Goal: Task Accomplishment & Management: Complete application form

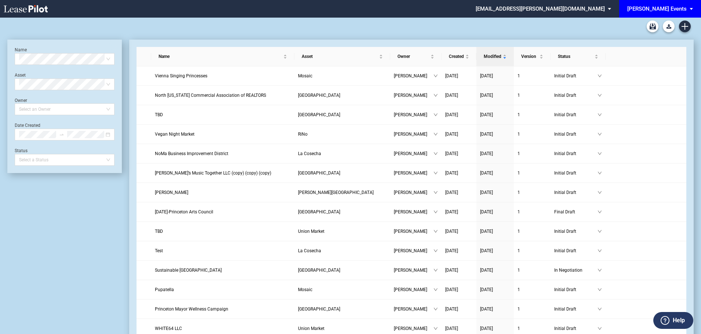
click at [679, 7] on div "[PERSON_NAME] Events" at bounding box center [656, 9] width 59 height 7
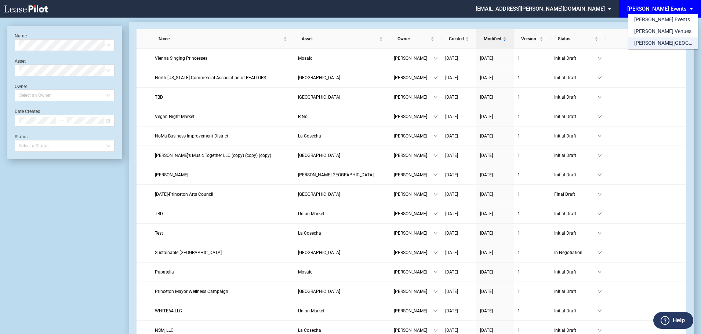
click at [638, 44] on div "[PERSON_NAME][GEOGRAPHIC_DATA] Consents" at bounding box center [663, 43] width 58 height 7
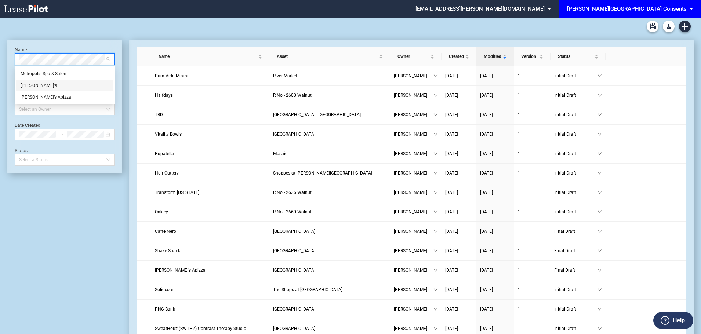
click at [33, 85] on div "[PERSON_NAME]'s" at bounding box center [65, 85] width 88 height 7
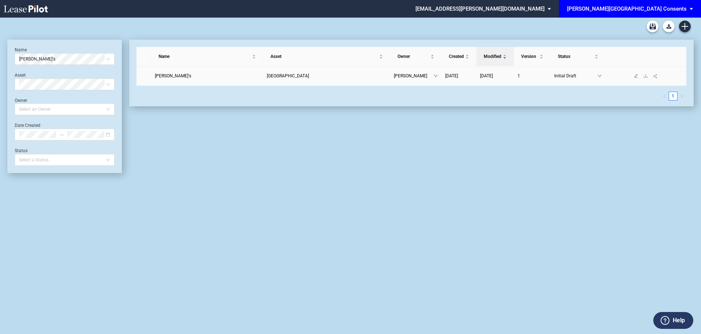
click at [178, 77] on link "[PERSON_NAME]'s" at bounding box center [207, 75] width 105 height 7
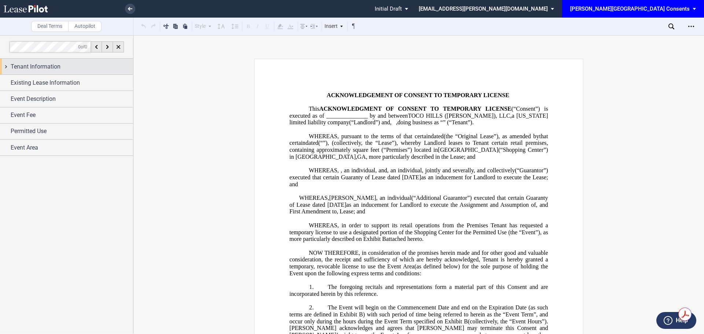
click at [30, 68] on span "Tenant Information" at bounding box center [36, 66] width 50 height 9
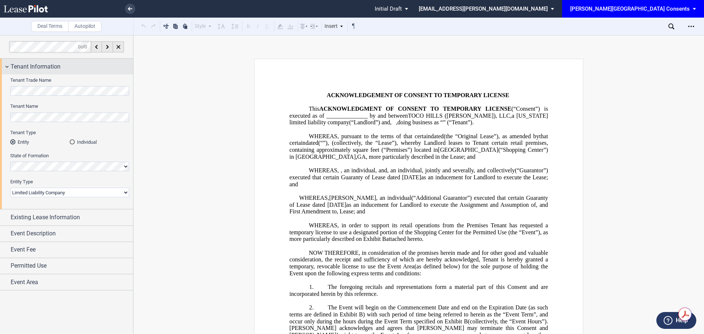
click at [30, 68] on span "Tenant Information" at bounding box center [36, 66] width 50 height 9
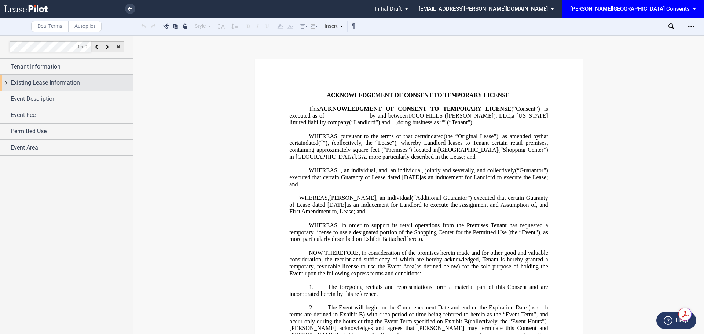
click at [33, 84] on span "Existing Lease Information" at bounding box center [45, 83] width 69 height 9
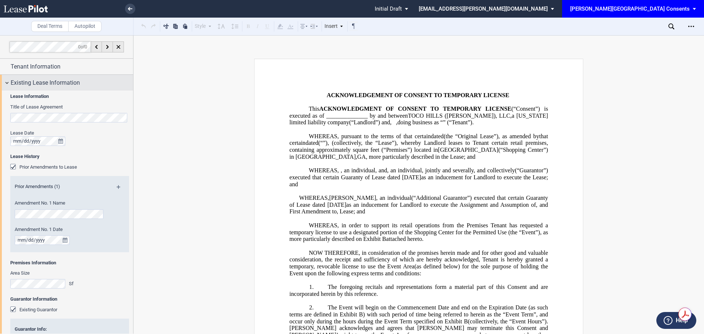
click at [19, 86] on span "Existing Lease Information" at bounding box center [45, 83] width 69 height 9
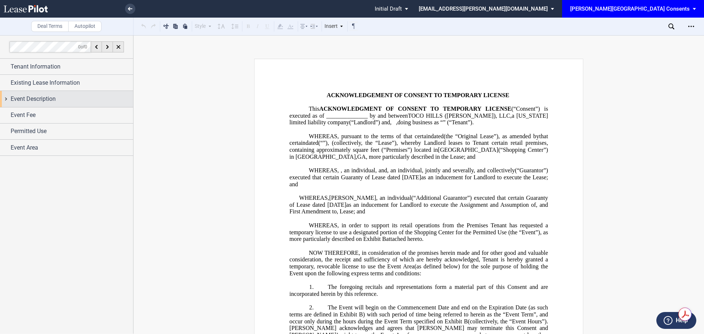
click at [35, 95] on span "Event Description" at bounding box center [33, 99] width 45 height 9
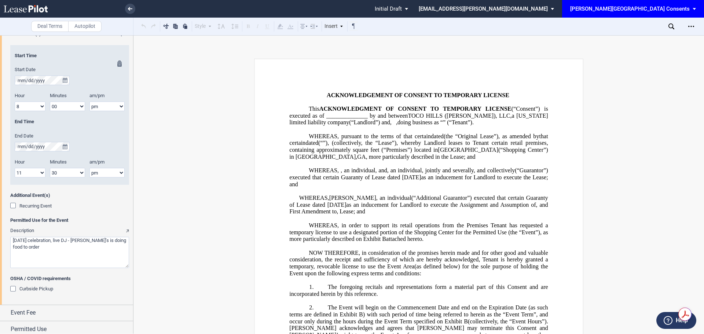
scroll to position [234, 0]
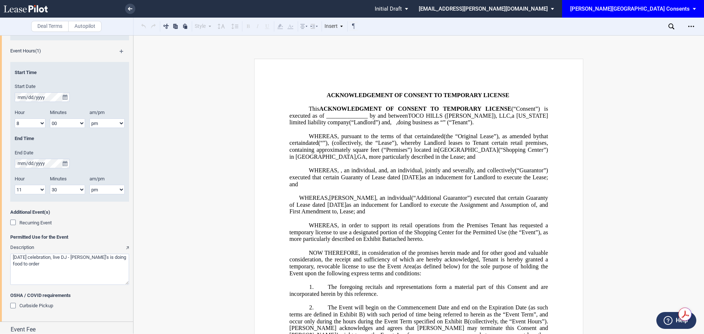
click at [12, 221] on div "Recurring Event" at bounding box center [13, 223] width 7 height 7
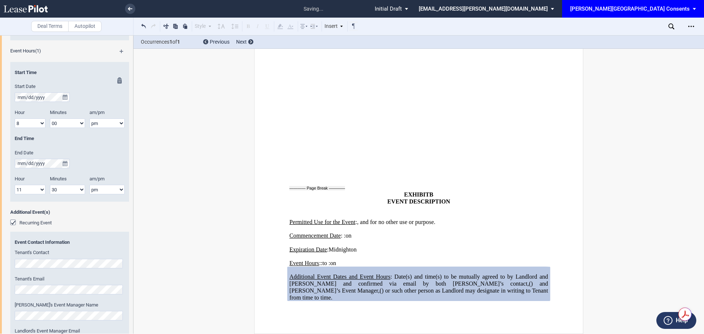
scroll to position [197, 0]
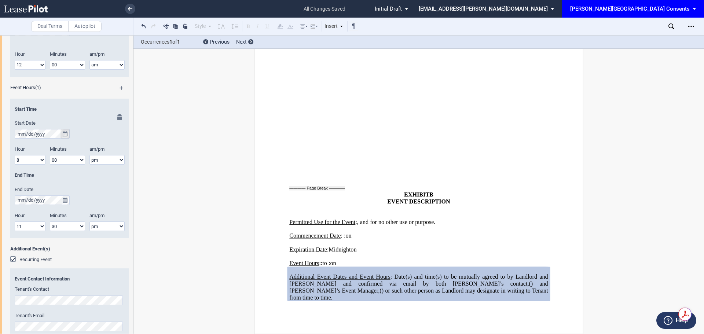
click at [62, 131] on button "true" at bounding box center [65, 134] width 9 height 10
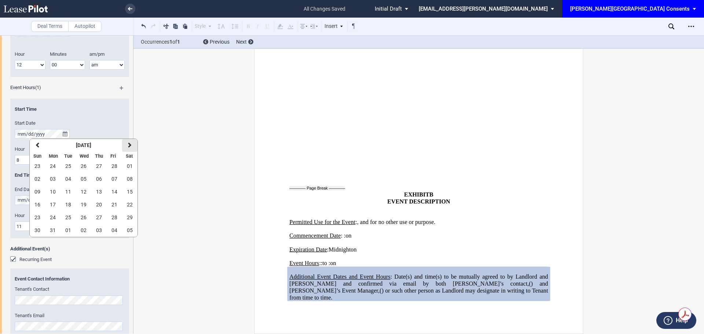
click at [128, 146] on icon "button" at bounding box center [130, 145] width 4 height 6
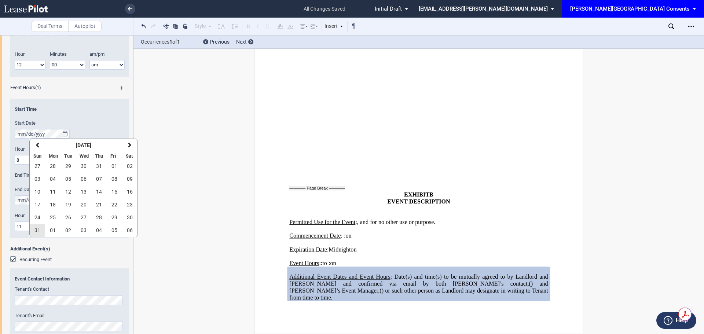
click at [38, 230] on span "31" at bounding box center [37, 230] width 6 height 6
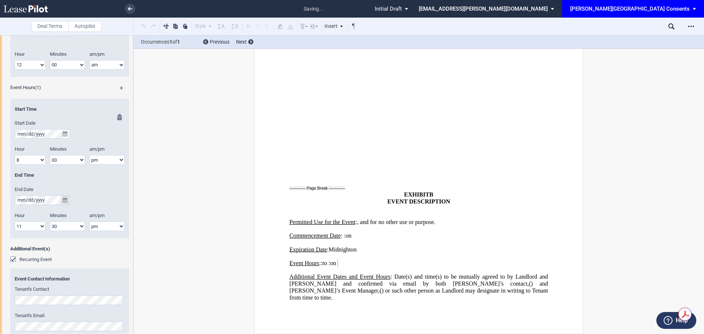
click at [68, 200] on button "true" at bounding box center [65, 201] width 9 height 10
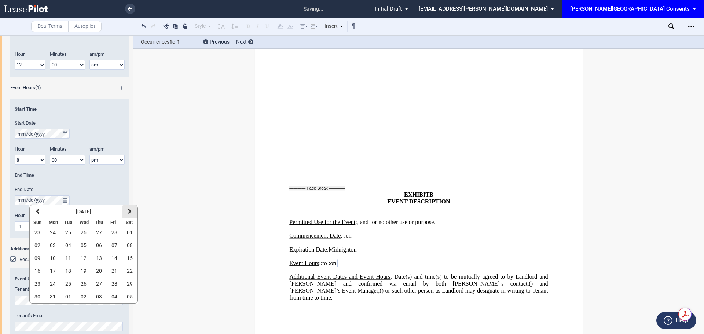
click at [128, 211] on icon "button" at bounding box center [130, 212] width 4 height 6
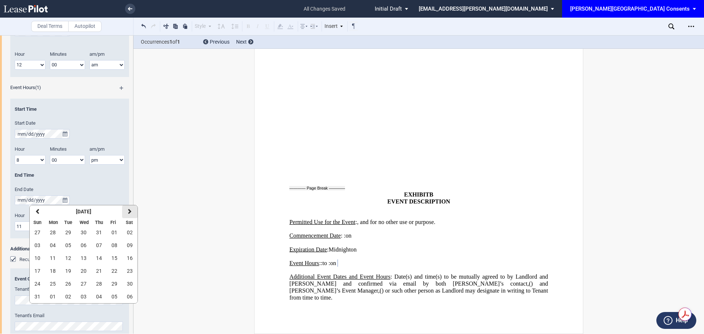
click at [128, 211] on icon "button" at bounding box center [130, 212] width 4 height 6
click at [89, 285] on button "31" at bounding box center [83, 284] width 15 height 13
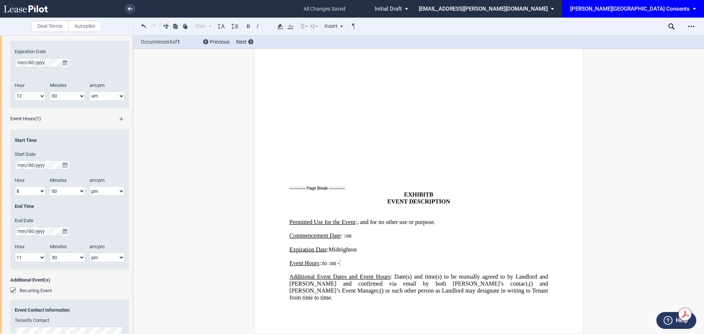
scroll to position [124, 0]
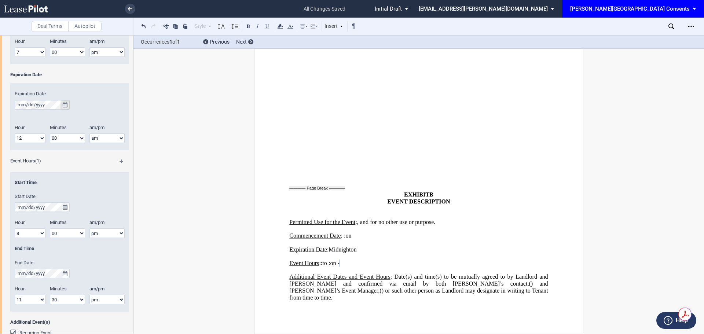
click at [67, 105] on icon "true" at bounding box center [65, 104] width 5 height 5
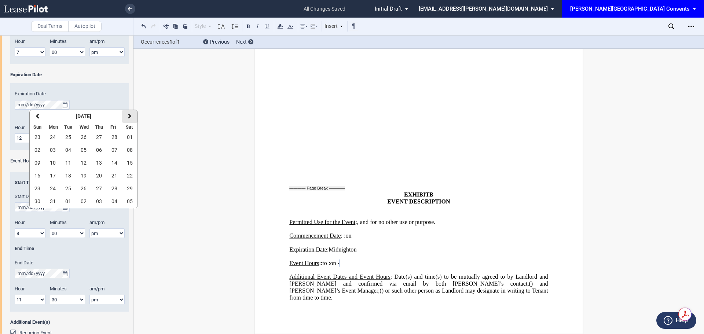
click at [128, 119] on icon "button" at bounding box center [130, 116] width 4 height 6
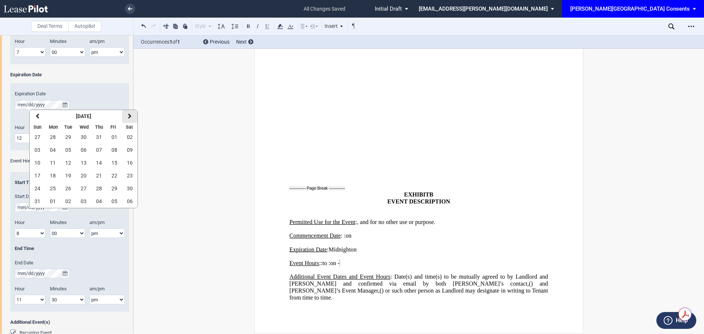
click at [128, 119] on icon "button" at bounding box center [130, 116] width 4 height 6
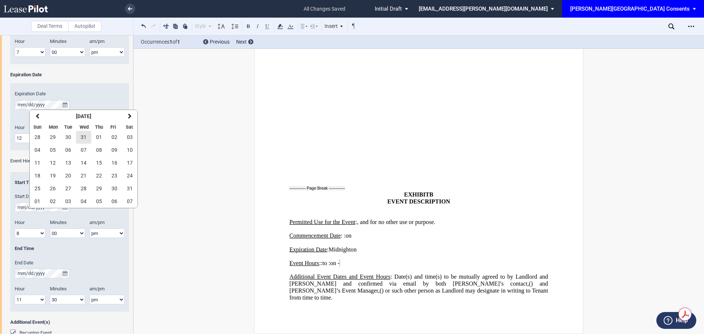
click at [80, 141] on button "31" at bounding box center [83, 137] width 15 height 13
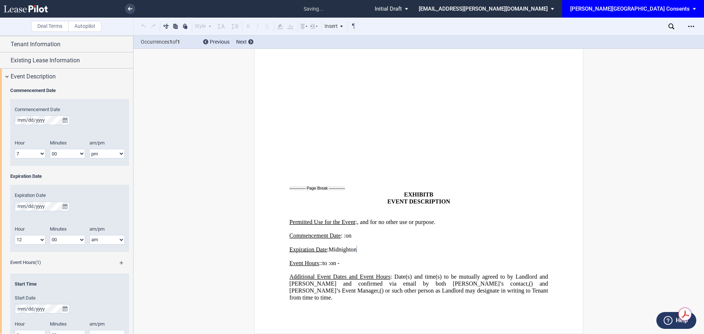
scroll to position [0, 0]
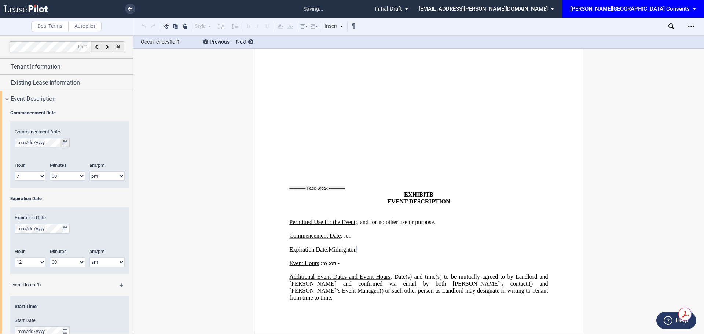
click at [63, 139] on button "true" at bounding box center [65, 143] width 9 height 10
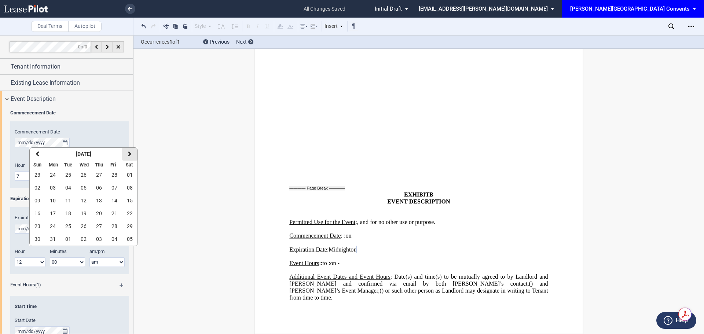
click at [130, 154] on icon "button" at bounding box center [130, 154] width 4 height 6
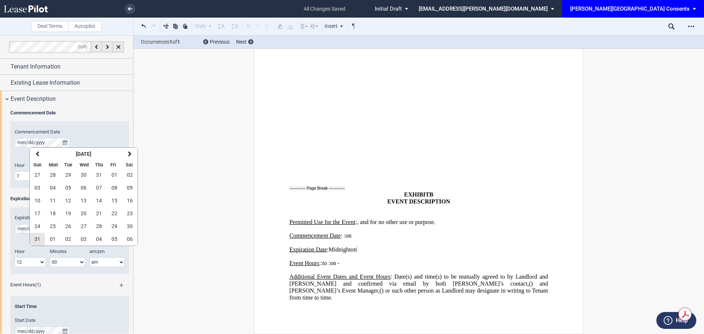
click at [32, 240] on button "31" at bounding box center [37, 239] width 15 height 13
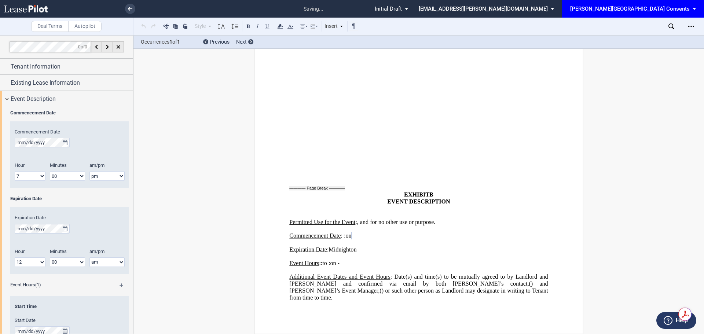
click at [229, 186] on div "Deal Terms Autopilot Style Normal 8pt 9pt 10pt 10.5pt 11pt 12pt 14pt 16pt Norma…" at bounding box center [352, 184] width 704 height 299
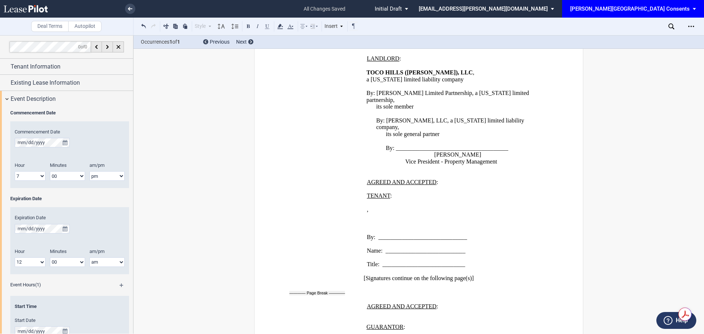
scroll to position [802, 0]
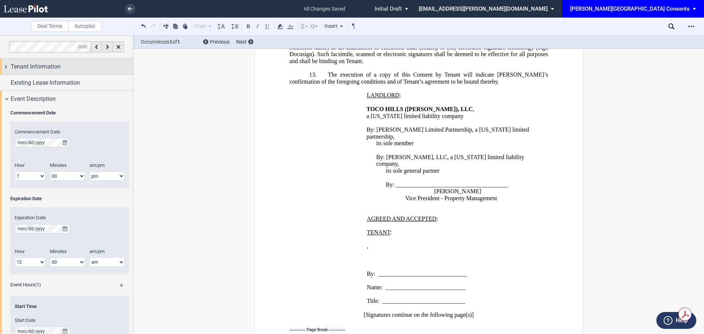
click at [57, 68] on span "Tenant Information" at bounding box center [36, 66] width 50 height 9
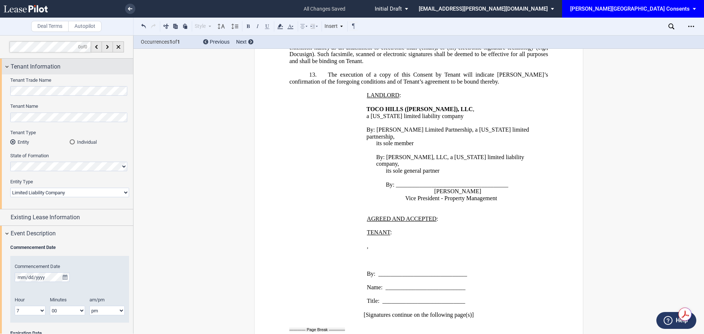
click at [57, 68] on span "Tenant Information" at bounding box center [36, 66] width 50 height 9
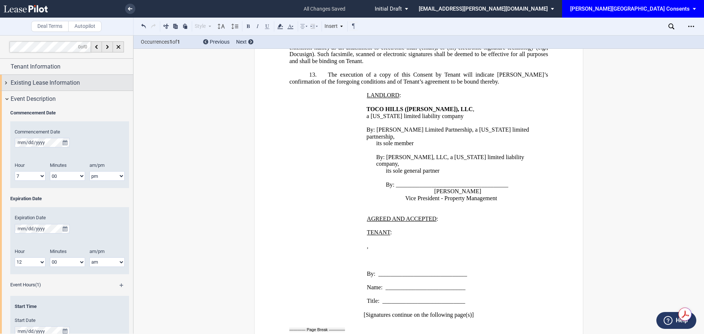
click at [51, 83] on span "Existing Lease Information" at bounding box center [45, 83] width 69 height 9
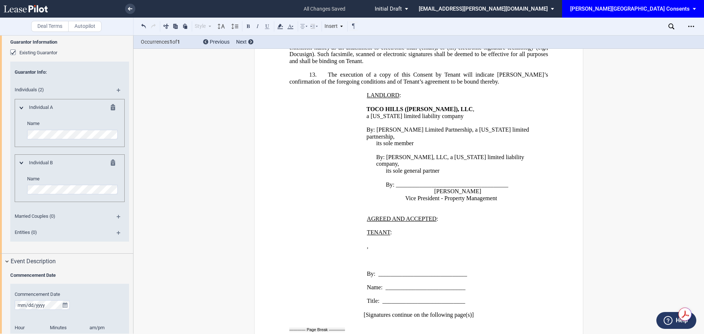
scroll to position [183, 0]
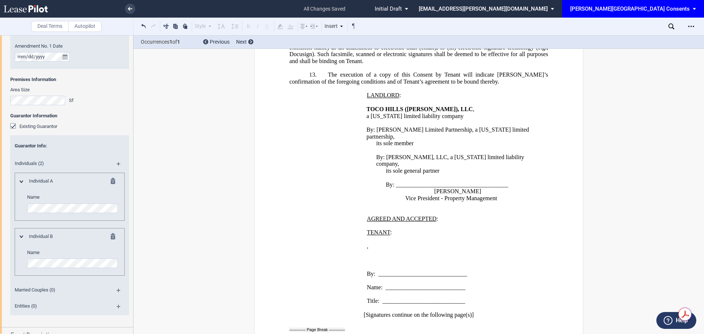
click at [140, 9] on ul "all changes saved Pending... Pending... Initial Draft Initial Draft In Negotiat…" at bounding box center [352, 9] width 704 height 18
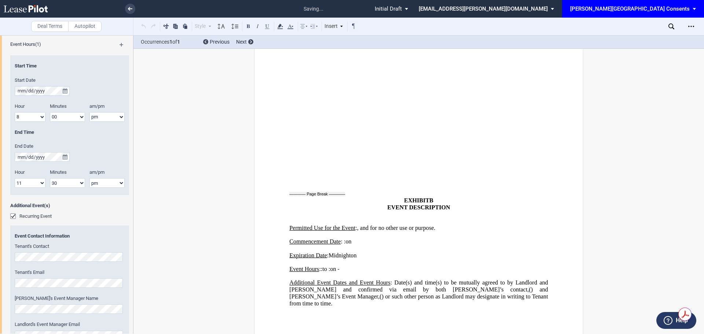
scroll to position [1463, 0]
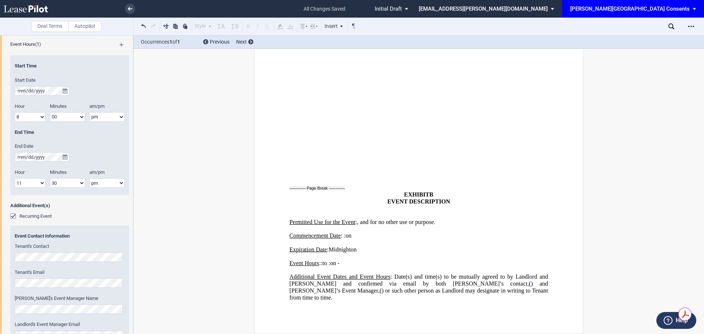
click at [0, 245] on html ".bocls-1{fill:#26354a;fill-rule:evenodd} Loading... × all changes saved Pending…" at bounding box center [352, 167] width 704 height 334
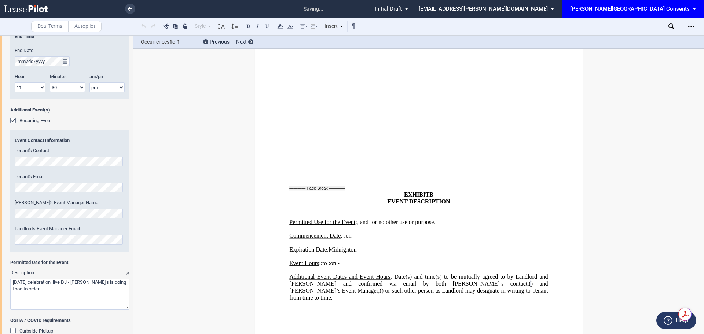
scroll to position [818, 0]
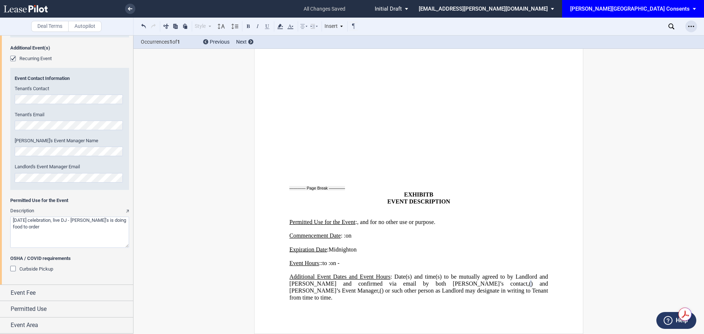
click at [693, 22] on div "Open Lease options menu" at bounding box center [692, 27] width 12 height 12
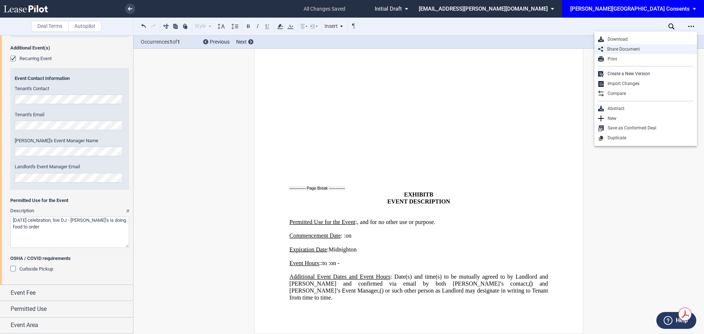
click at [636, 50] on div "Share Document" at bounding box center [649, 49] width 90 height 6
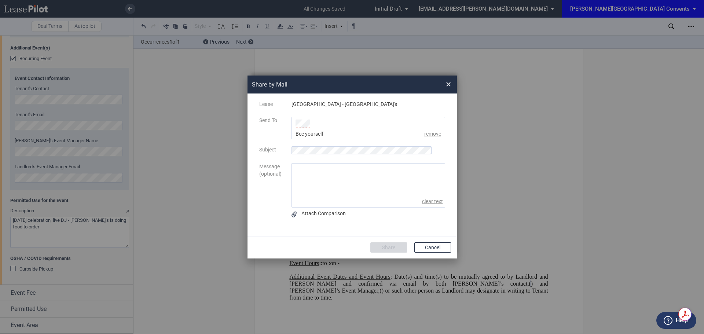
click at [334, 132] on div "Bcc yourself remove" at bounding box center [371, 134] width 150 height 7
click at [332, 124] on ul "Share by ..." at bounding box center [369, 128] width 154 height 22
click at [322, 134] on div "msteeb@edens.com" at bounding box center [321, 140] width 51 height 24
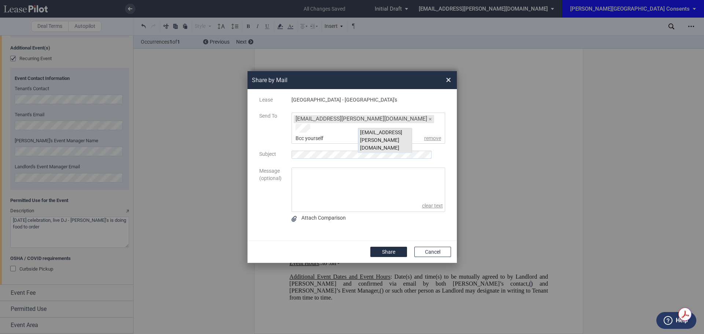
click at [368, 131] on div "kgilbride@edens.com" at bounding box center [385, 140] width 54 height 24
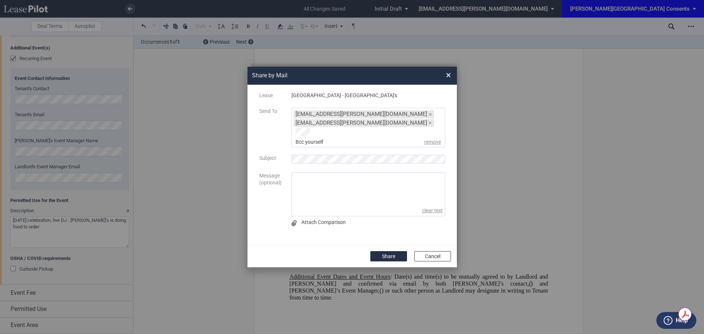
click at [85, 154] on div "Share by Mail × Lease TOCO HILLS SHOPPING CENTER - Sababa's Send To msteeb@eden…" at bounding box center [352, 167] width 704 height 334
click at [335, 180] on textarea "message" at bounding box center [368, 189] width 153 height 33
type textarea "Hi Malinda, I hope you are well. Can you please review when you get a chance? T…"
click at [384, 251] on button "Share" at bounding box center [389, 256] width 37 height 10
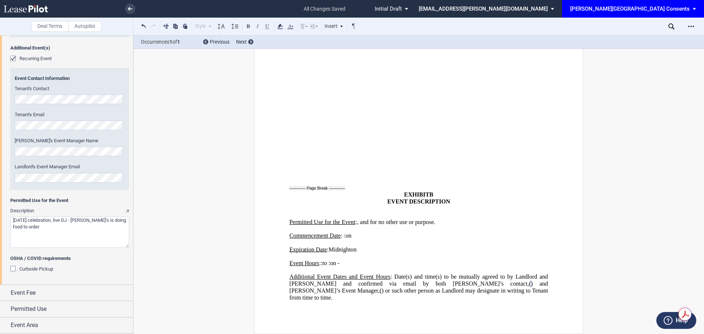
click at [28, 6] on icon at bounding box center [26, 8] width 44 height 7
